Goal: Navigation & Orientation: Find specific page/section

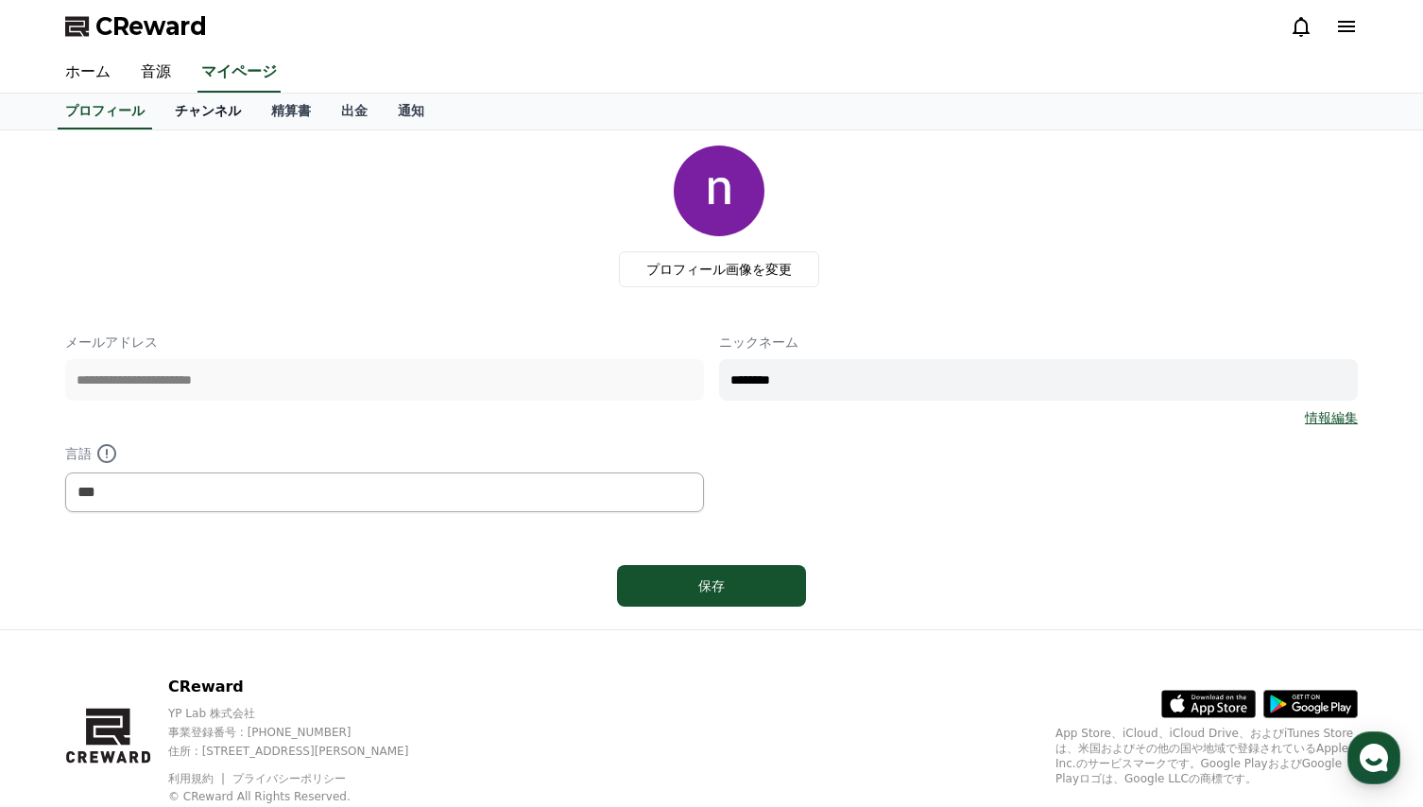
click at [181, 110] on link "チャンネル" at bounding box center [208, 112] width 96 height 36
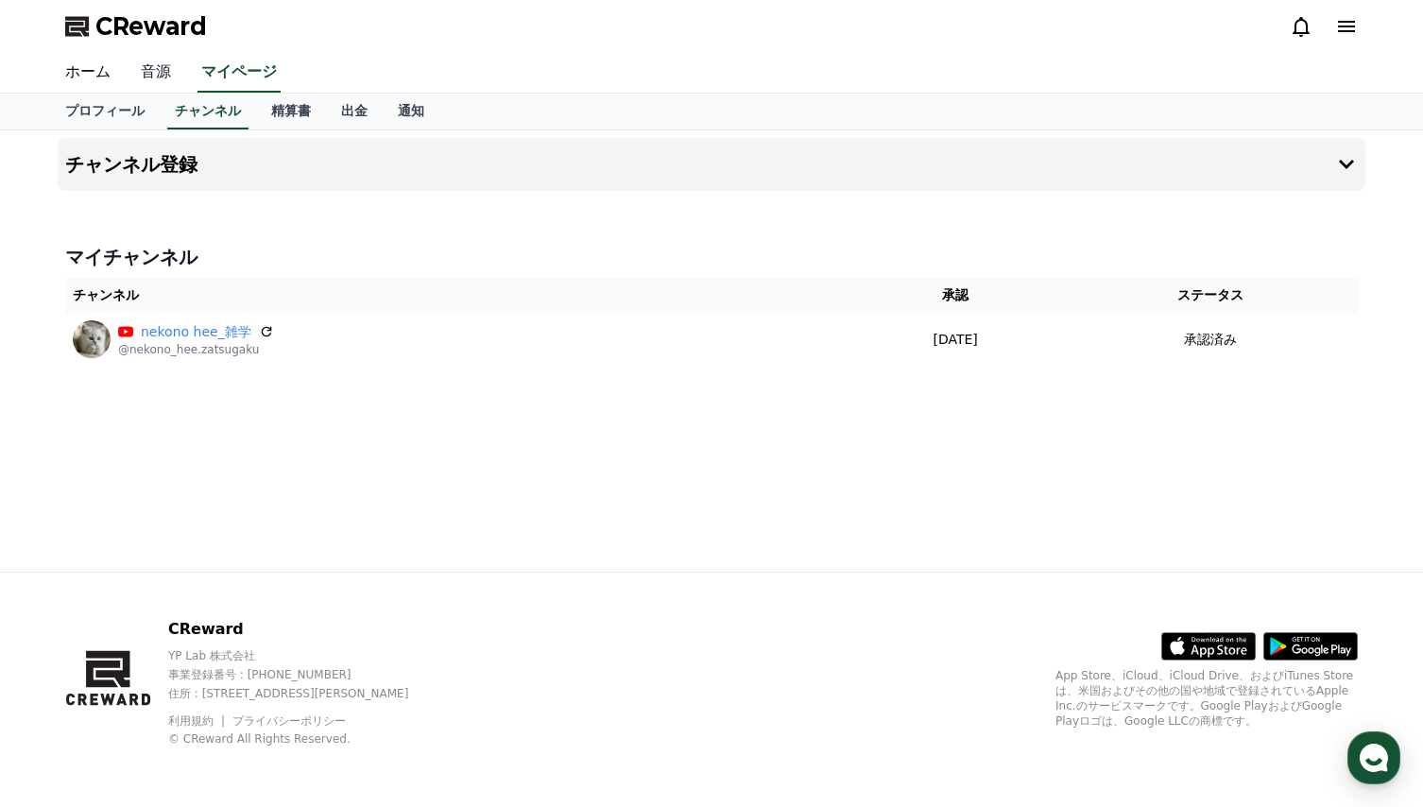
click at [135, 73] on link "音源" at bounding box center [156, 73] width 60 height 40
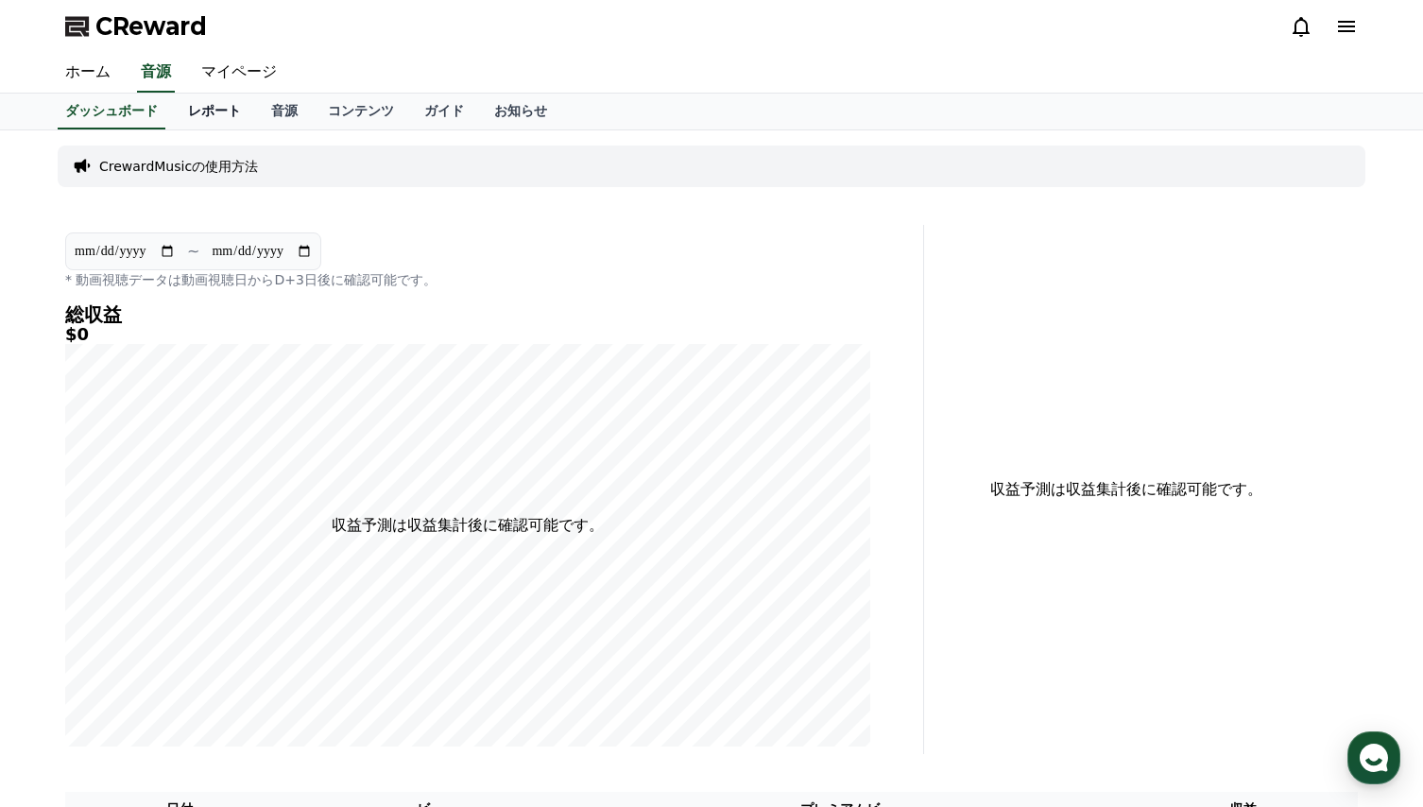
click at [181, 123] on link "レポート" at bounding box center [214, 112] width 83 height 36
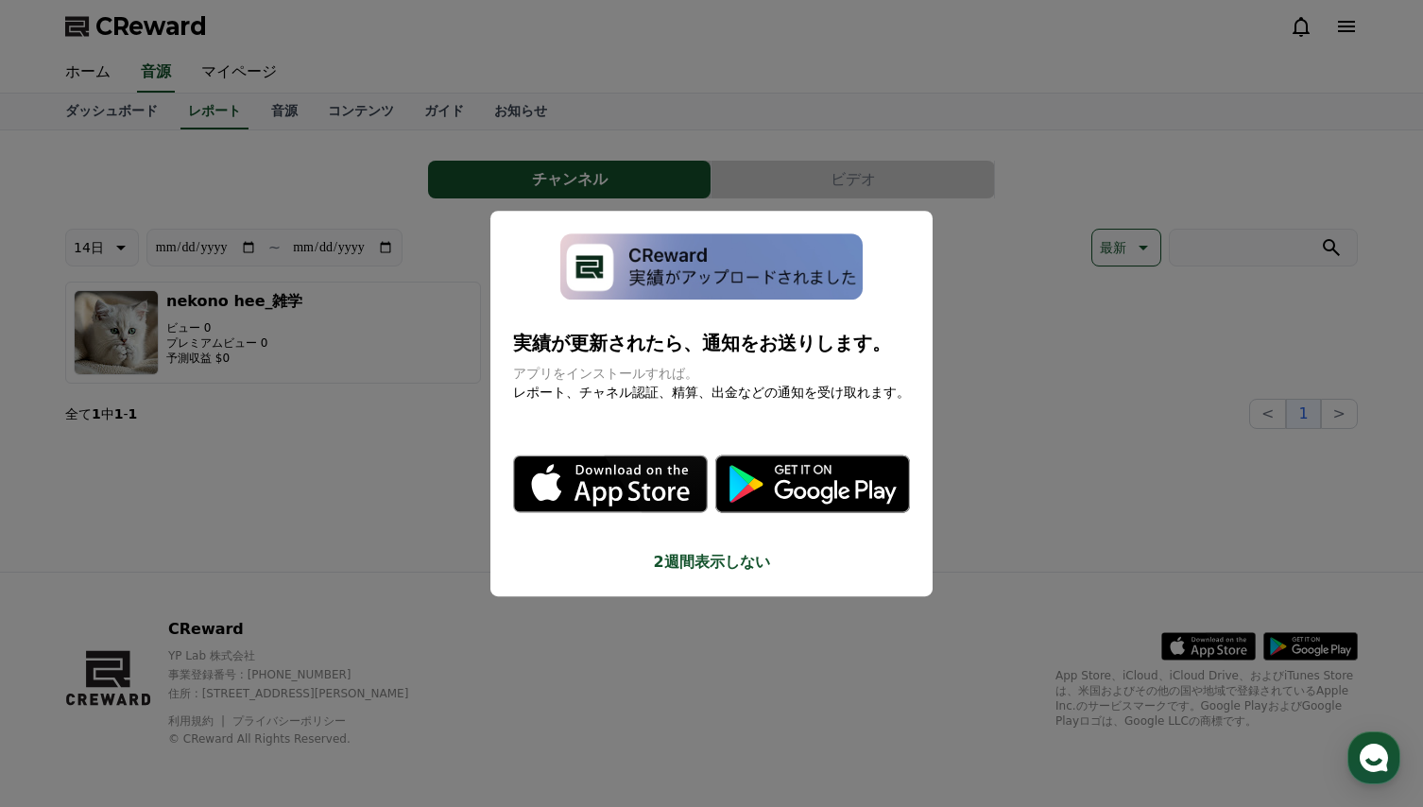
click at [349, 435] on button "close modal" at bounding box center [711, 403] width 1423 height 807
